Goal: Information Seeking & Learning: Learn about a topic

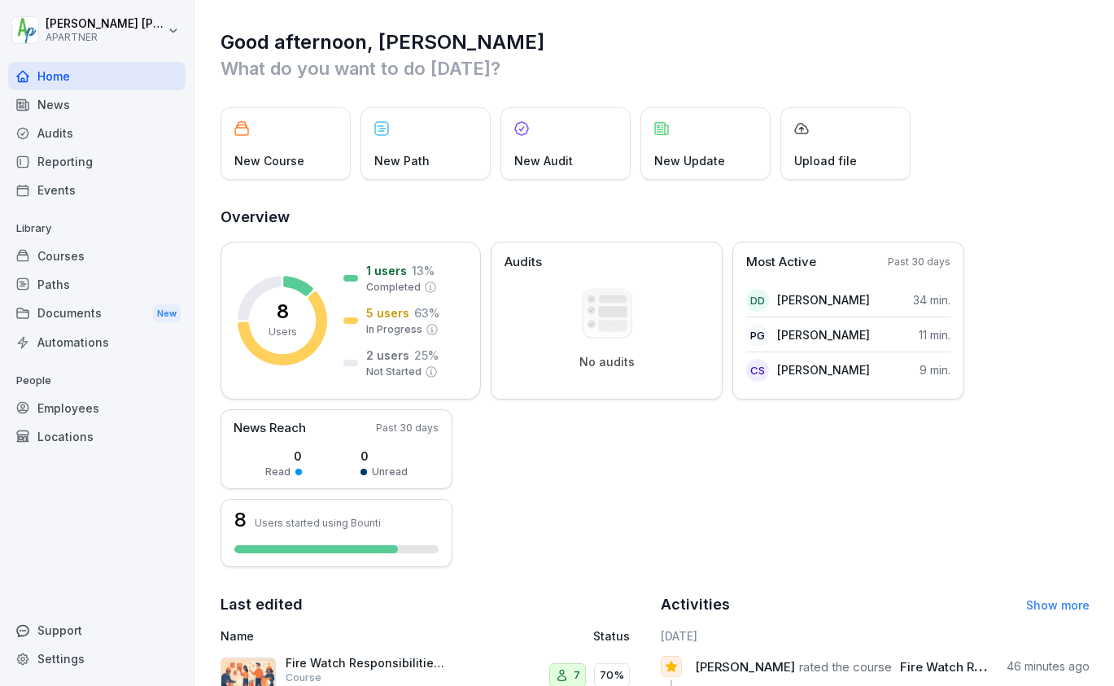
click at [76, 246] on div "Courses" at bounding box center [96, 256] width 177 height 28
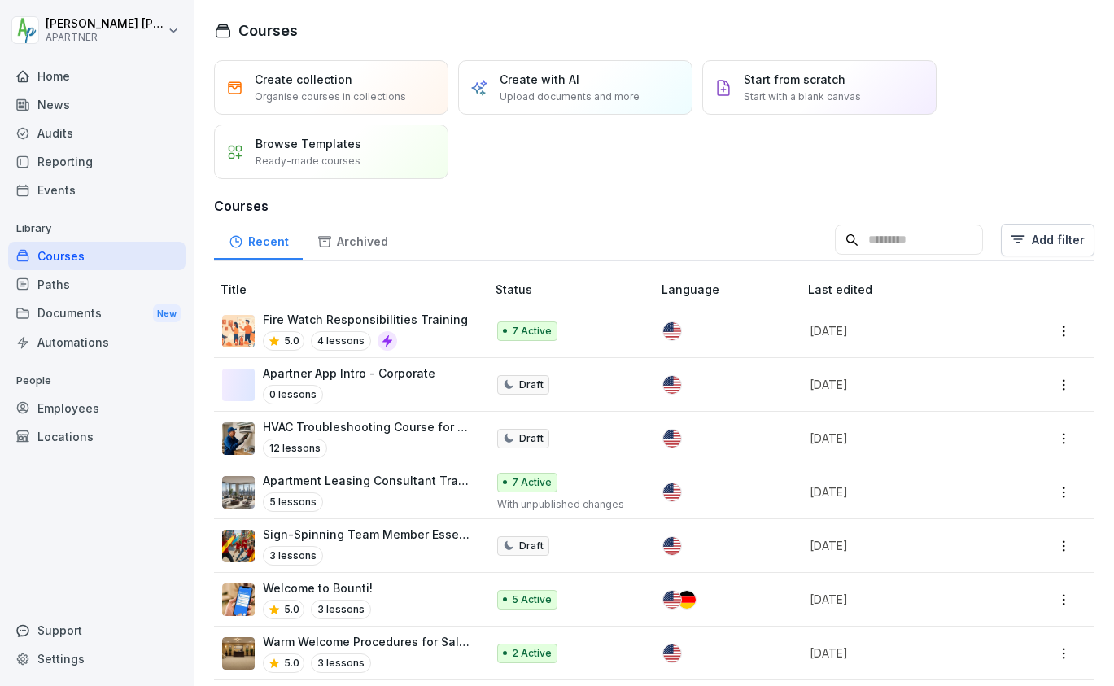
click at [418, 318] on p "Fire Watch Responsibilities Training" at bounding box center [365, 319] width 205 height 17
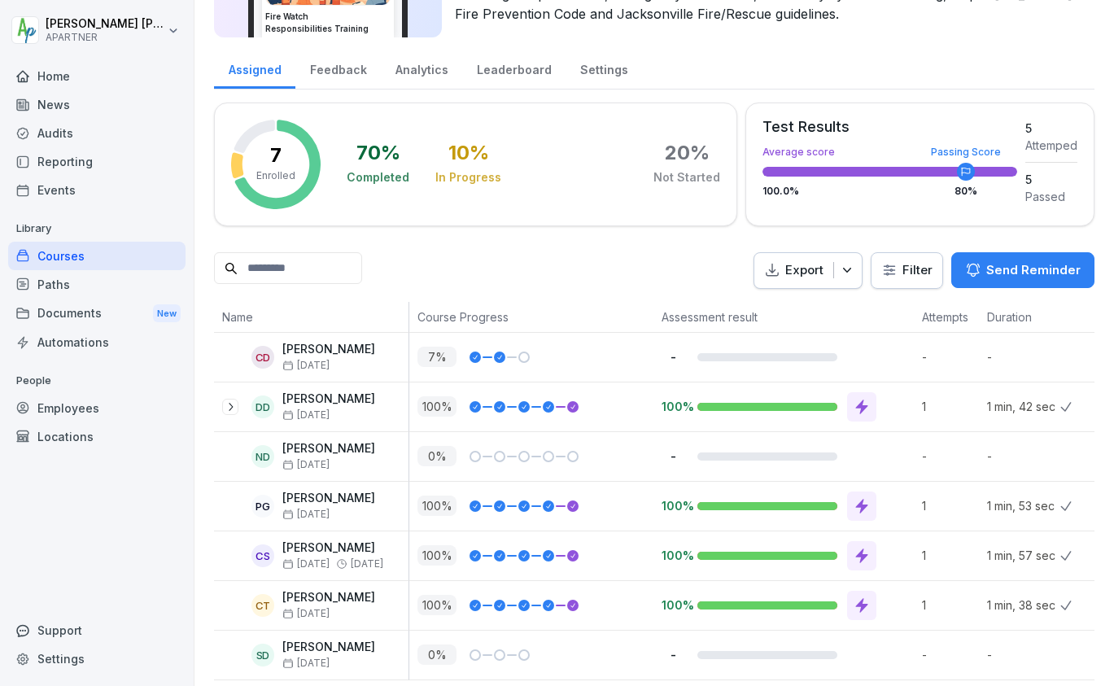
scroll to position [192, 0]
